Goal: Task Accomplishment & Management: Use online tool/utility

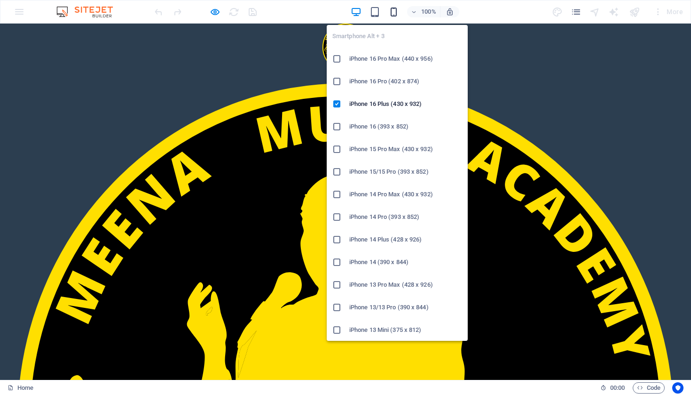
click at [0, 0] on icon "button" at bounding box center [0, 0] width 0 height 0
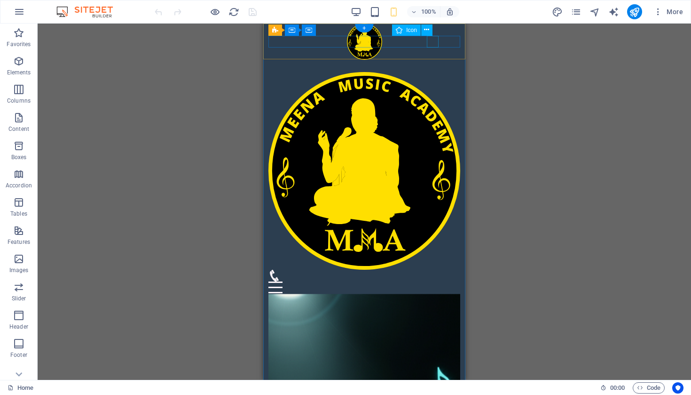
click at [433, 269] on figure at bounding box center [361, 275] width 185 height 12
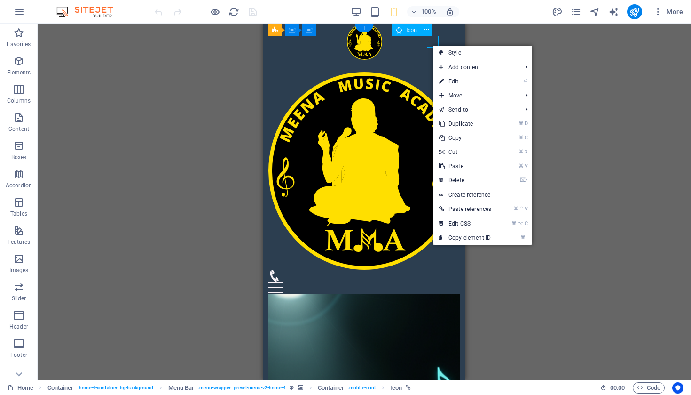
click at [433, 269] on figure at bounding box center [361, 275] width 185 height 12
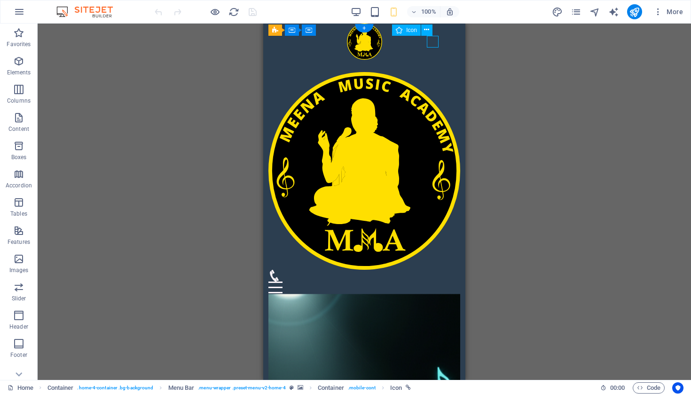
click at [433, 269] on figure at bounding box center [361, 275] width 185 height 12
click at [428, 28] on icon at bounding box center [426, 30] width 5 height 10
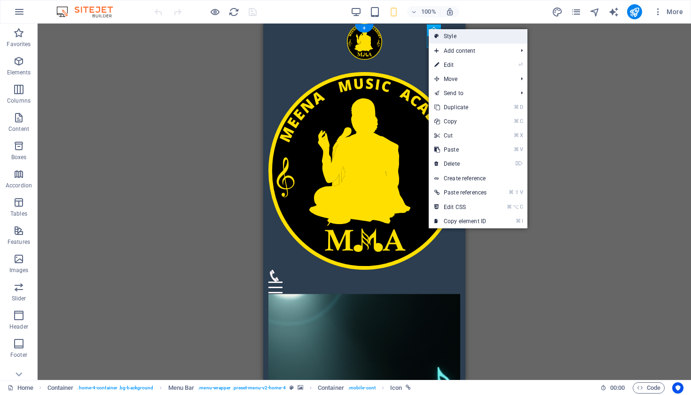
click at [455, 37] on link "Style" at bounding box center [478, 36] width 99 height 14
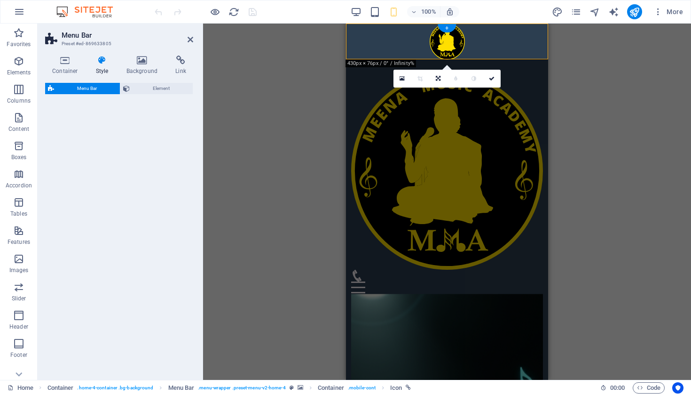
select select "vw"
select select "rem"
select select "vw"
select select "preset-menu-v2-home-4"
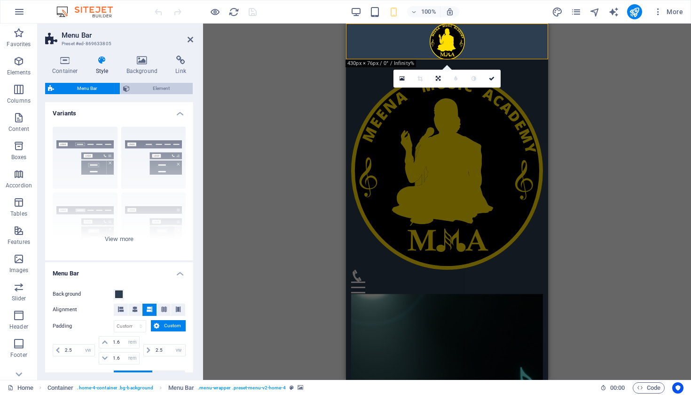
click at [159, 89] on span "Element" at bounding box center [161, 88] width 57 height 11
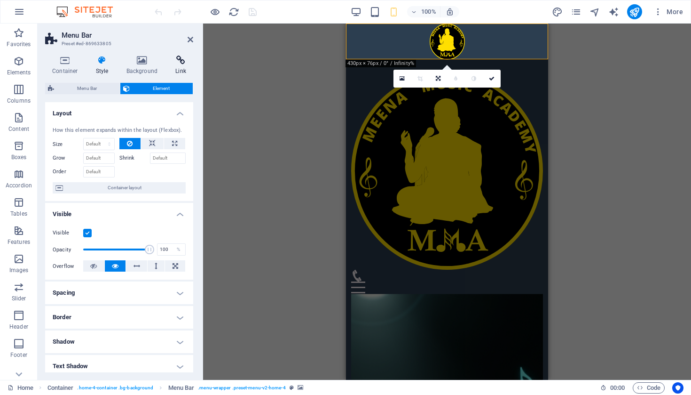
click at [178, 59] on icon at bounding box center [180, 59] width 25 height 9
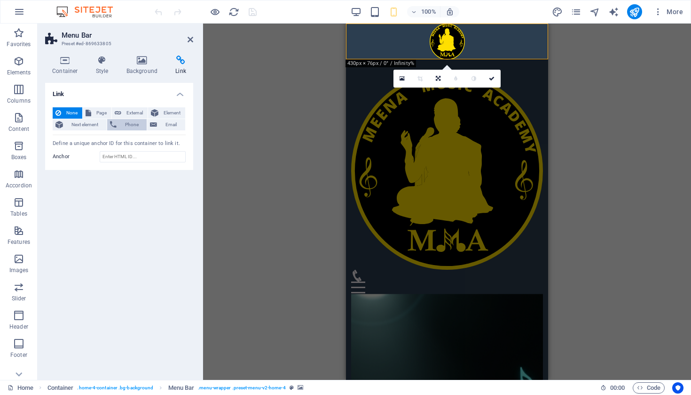
click at [126, 127] on span "Phone" at bounding box center [131, 124] width 25 height 11
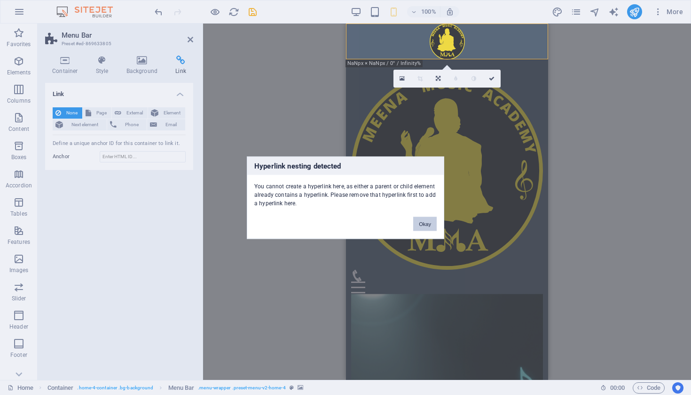
click at [429, 223] on button "Okay" at bounding box center [425, 223] width 24 height 14
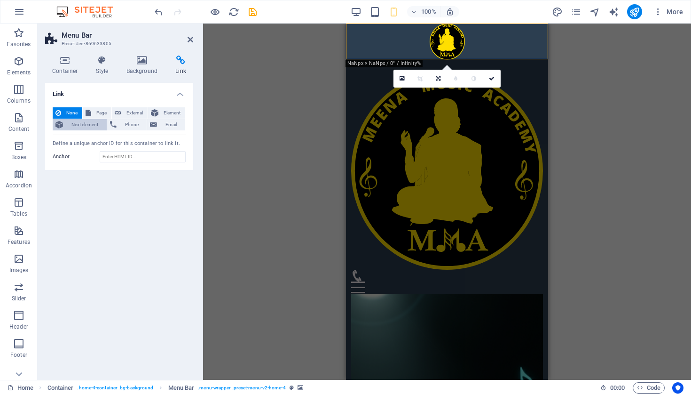
click at [86, 126] on span "Next element" at bounding box center [85, 124] width 38 height 11
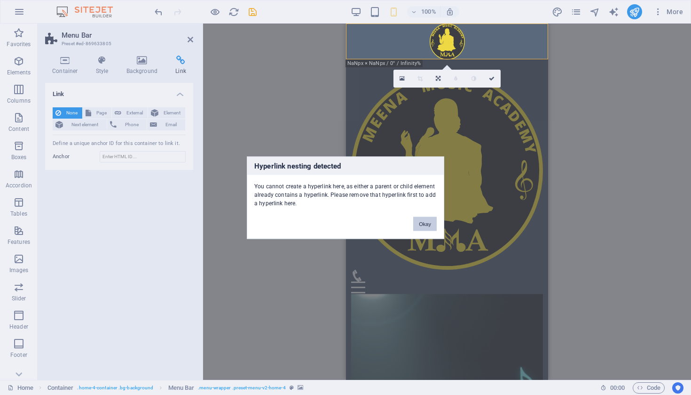
click at [426, 225] on button "Okay" at bounding box center [425, 223] width 24 height 14
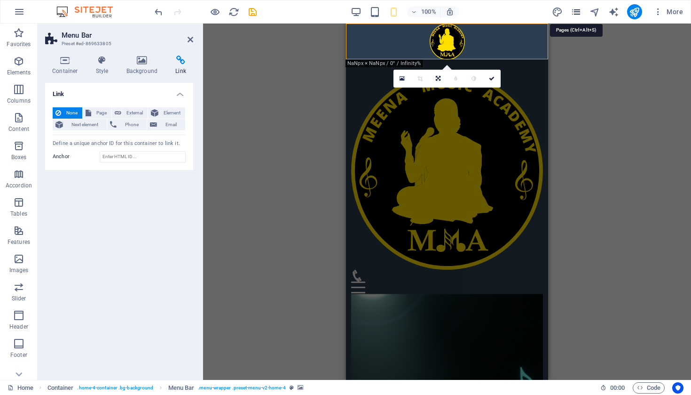
click at [578, 14] on icon "pages" at bounding box center [576, 12] width 11 height 11
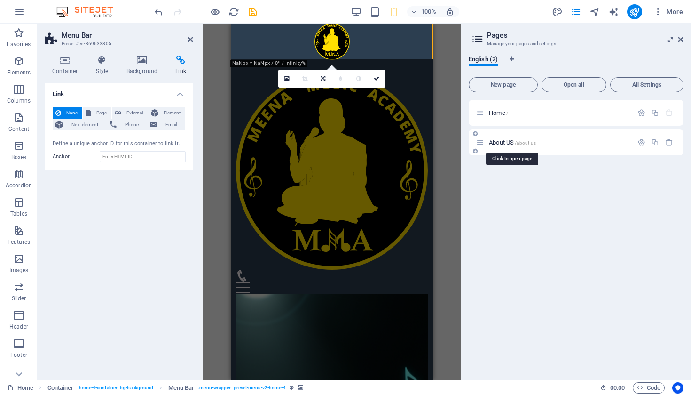
click at [524, 144] on span "/about-us" at bounding box center [525, 142] width 21 height 5
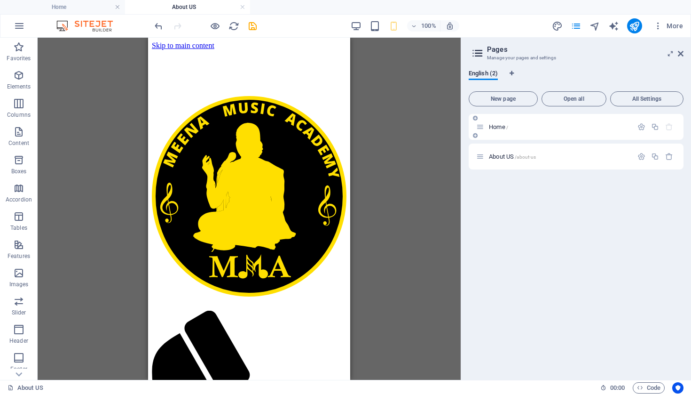
click at [492, 129] on span "Home /" at bounding box center [498, 126] width 19 height 7
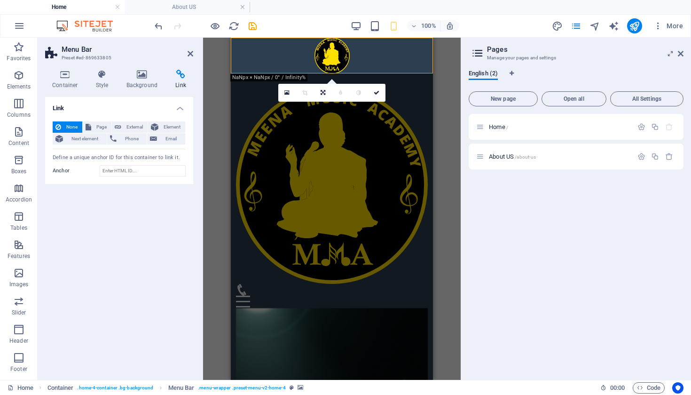
click at [443, 215] on div "H2 Container Banner Container Spacer H3 Spacer Text Menu Bar Container Menu Con…" at bounding box center [332, 209] width 258 height 342
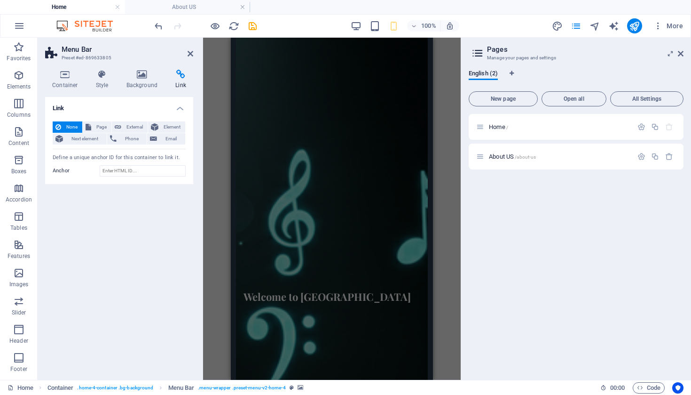
scroll to position [410, 0]
click at [679, 55] on icon at bounding box center [681, 54] width 6 height 8
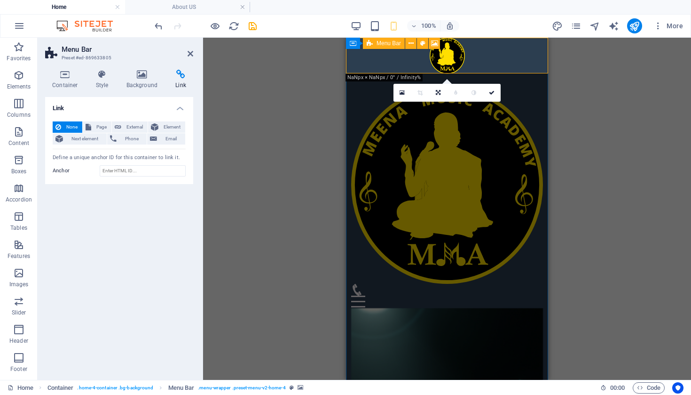
click at [293, 188] on div "H2 Container Container Banner Banner Container Container Spacer H3 Spacer Banne…" at bounding box center [447, 209] width 488 height 342
